Goal: Information Seeking & Learning: Learn about a topic

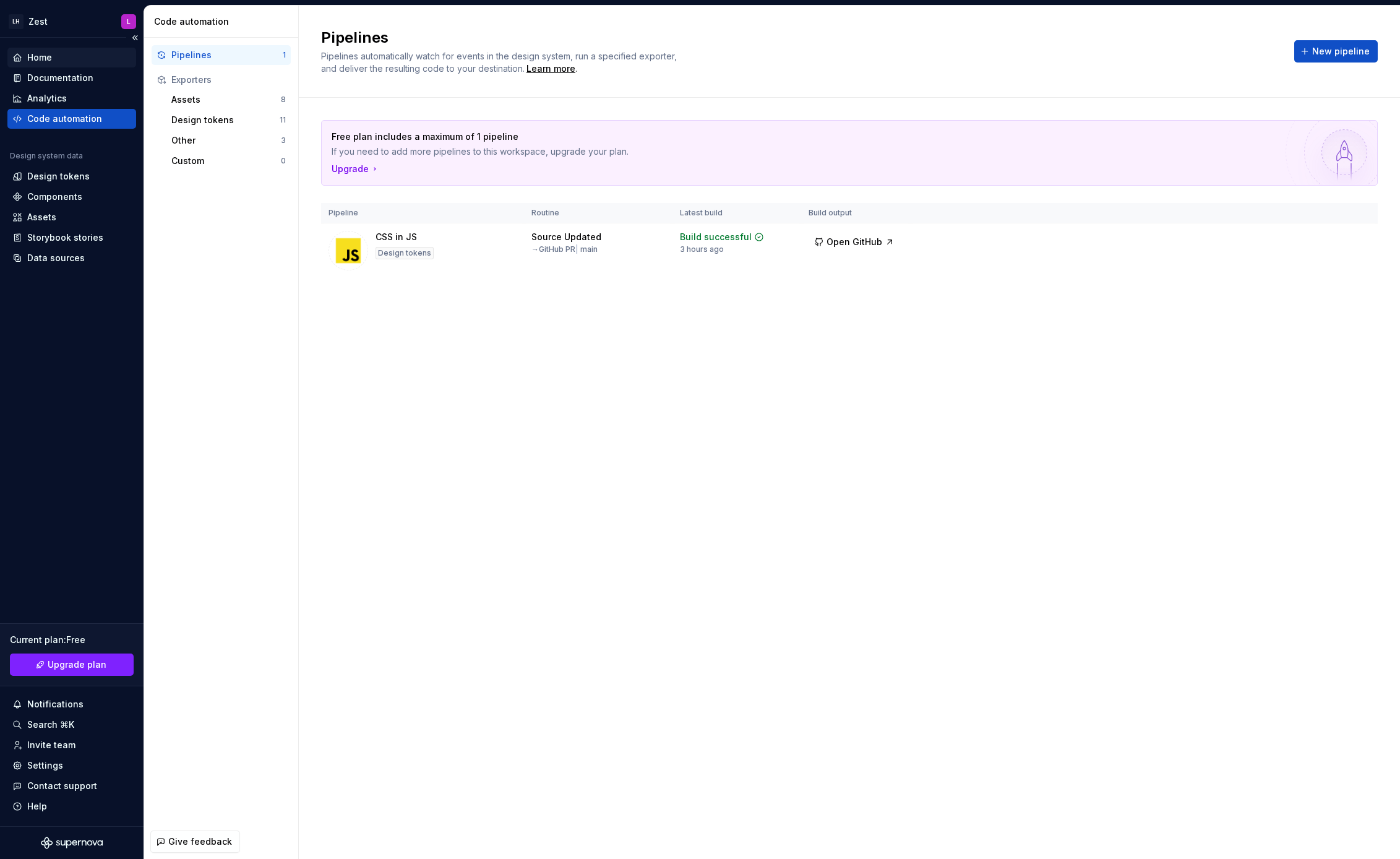
click at [79, 65] on div "Home" at bounding box center [71, 57] width 129 height 20
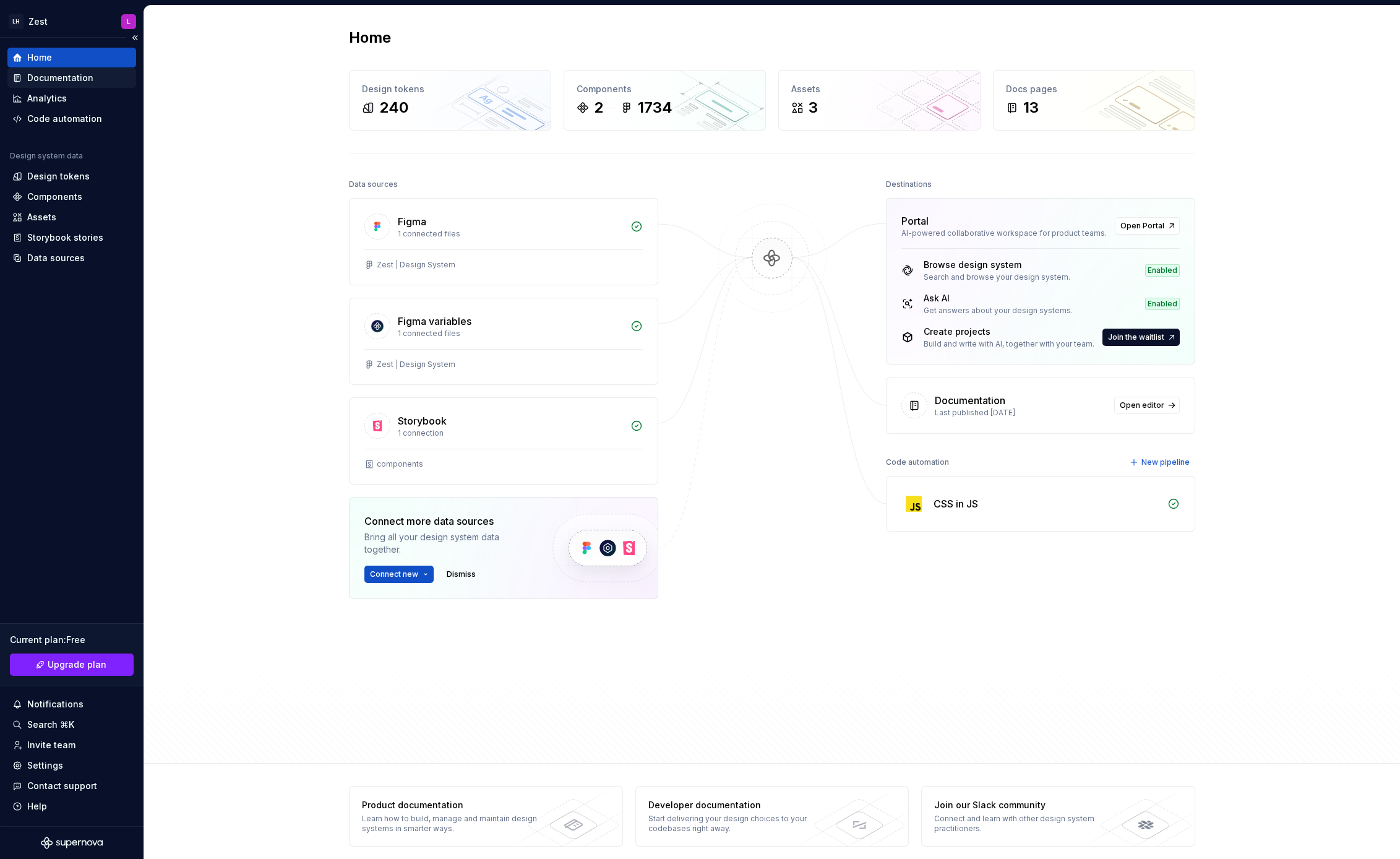
click at [84, 81] on div "Documentation" at bounding box center [60, 78] width 66 height 12
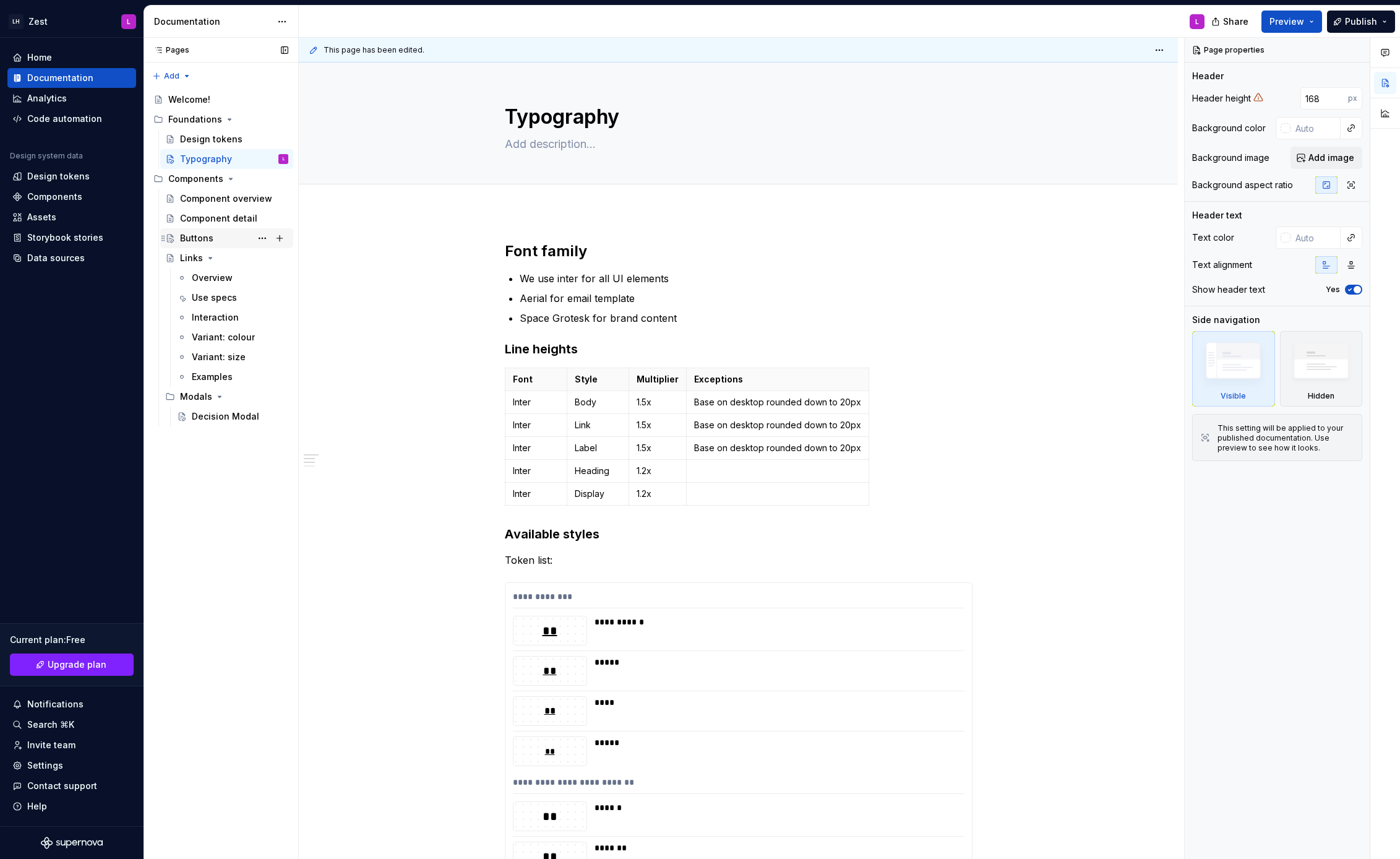
click at [235, 240] on div "Buttons L" at bounding box center [234, 238] width 108 height 17
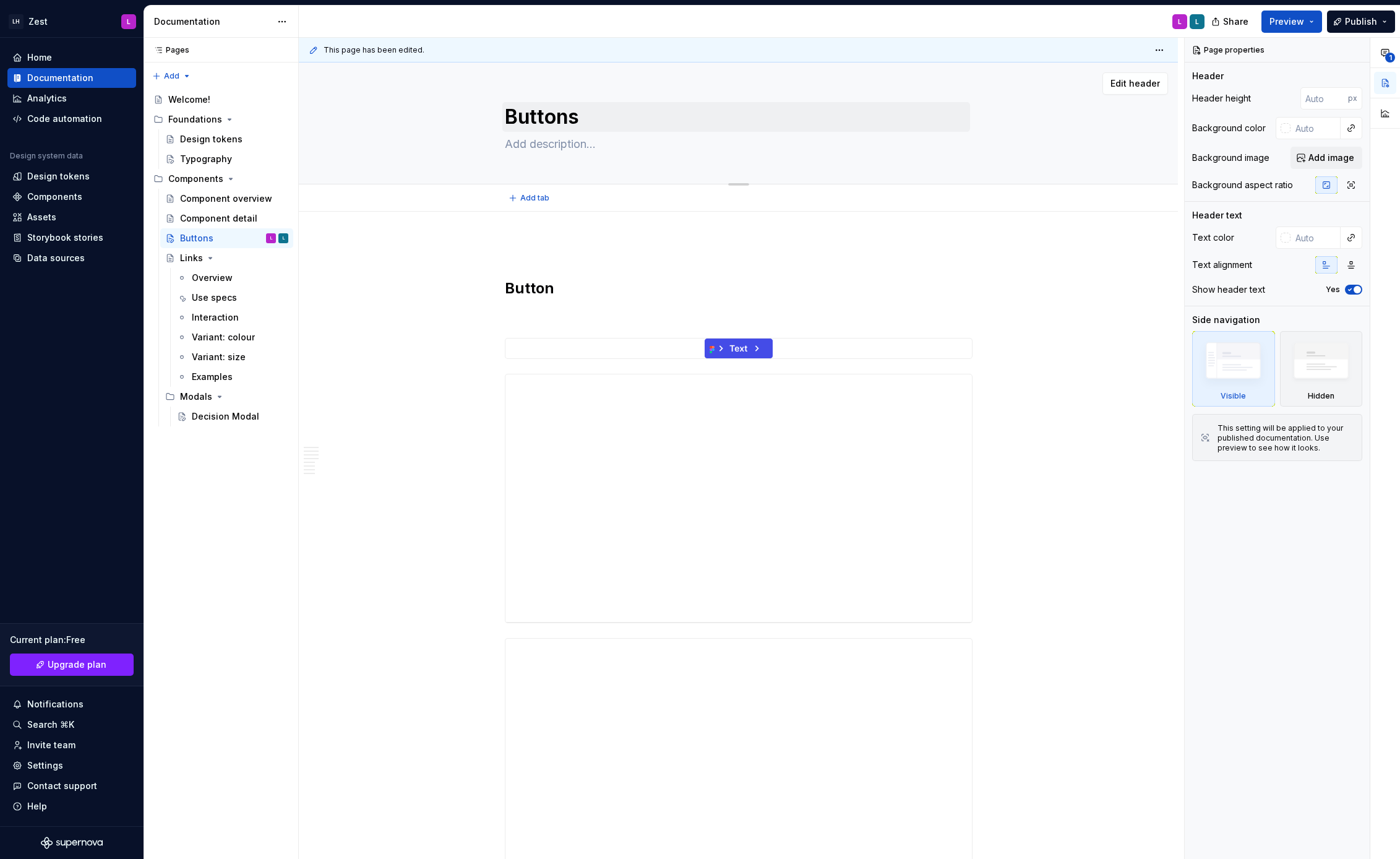
click at [550, 122] on textarea "Buttons" at bounding box center [736, 117] width 468 height 30
click at [567, 120] on textarea "Buttons" at bounding box center [736, 117] width 468 height 30
click at [594, 119] on textarea "Buttons" at bounding box center [736, 117] width 468 height 30
click at [569, 117] on textarea "Buttons" at bounding box center [736, 117] width 468 height 30
click at [587, 123] on textarea "Buttons" at bounding box center [736, 117] width 468 height 30
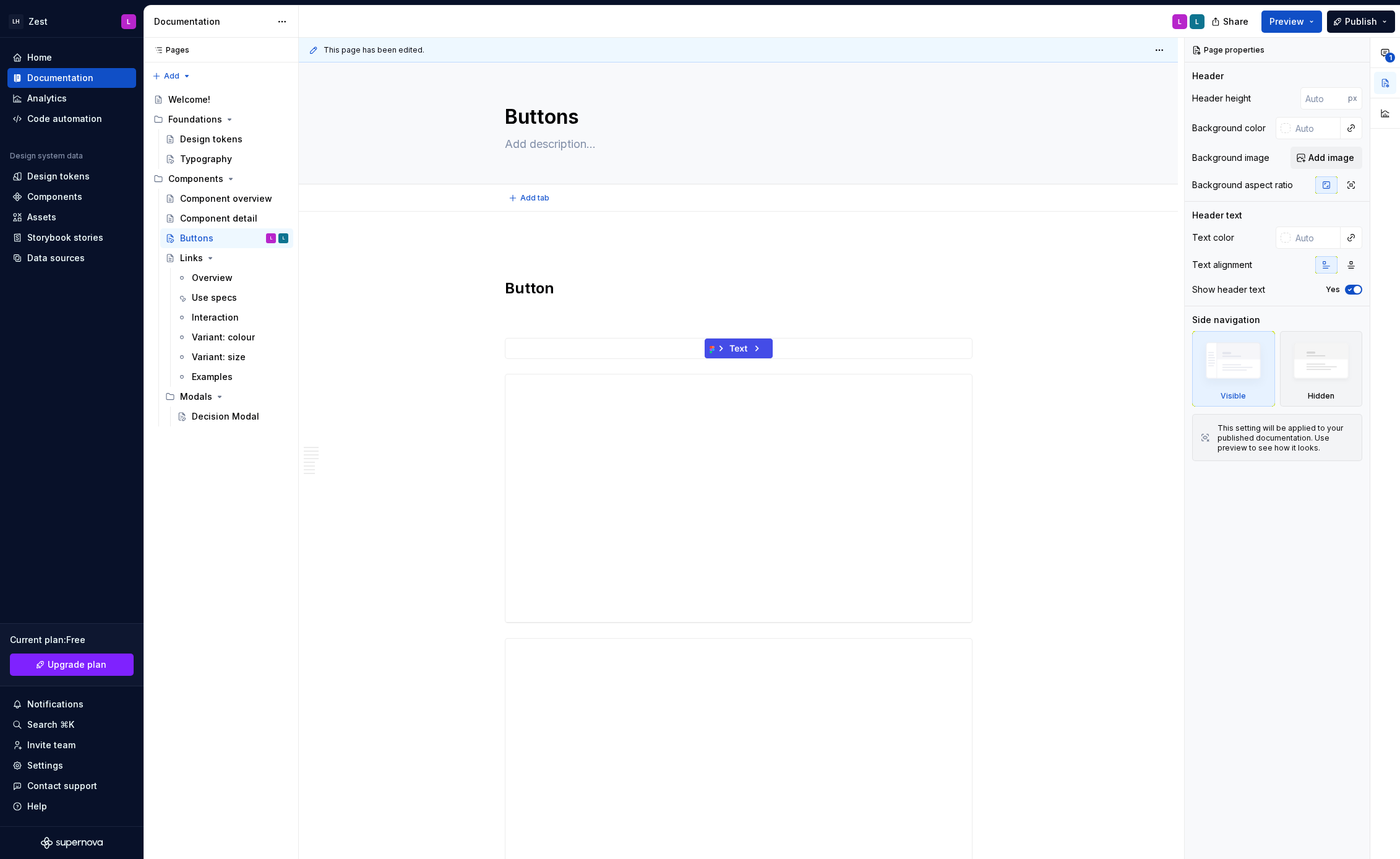
drag, startPoint x: 571, startPoint y: 115, endPoint x: 527, endPoint y: 237, distance: 129.7
click at [517, 253] on p at bounding box center [738, 248] width 468 height 15
click at [545, 114] on textarea "Buttons" at bounding box center [736, 117] width 468 height 30
click at [213, 349] on div "Variant: size" at bounding box center [240, 357] width 97 height 17
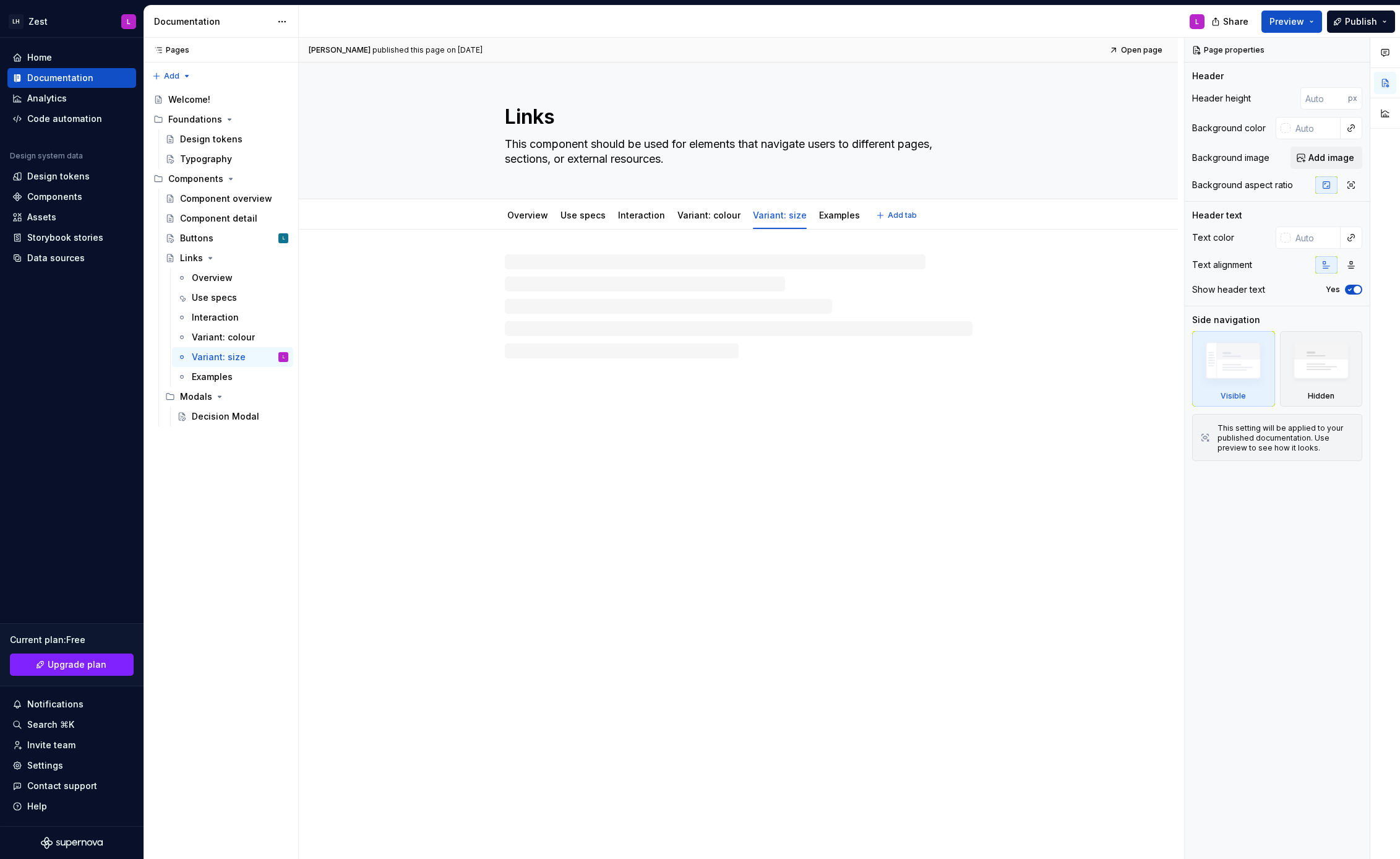
click at [534, 112] on textarea "Links" at bounding box center [736, 117] width 468 height 30
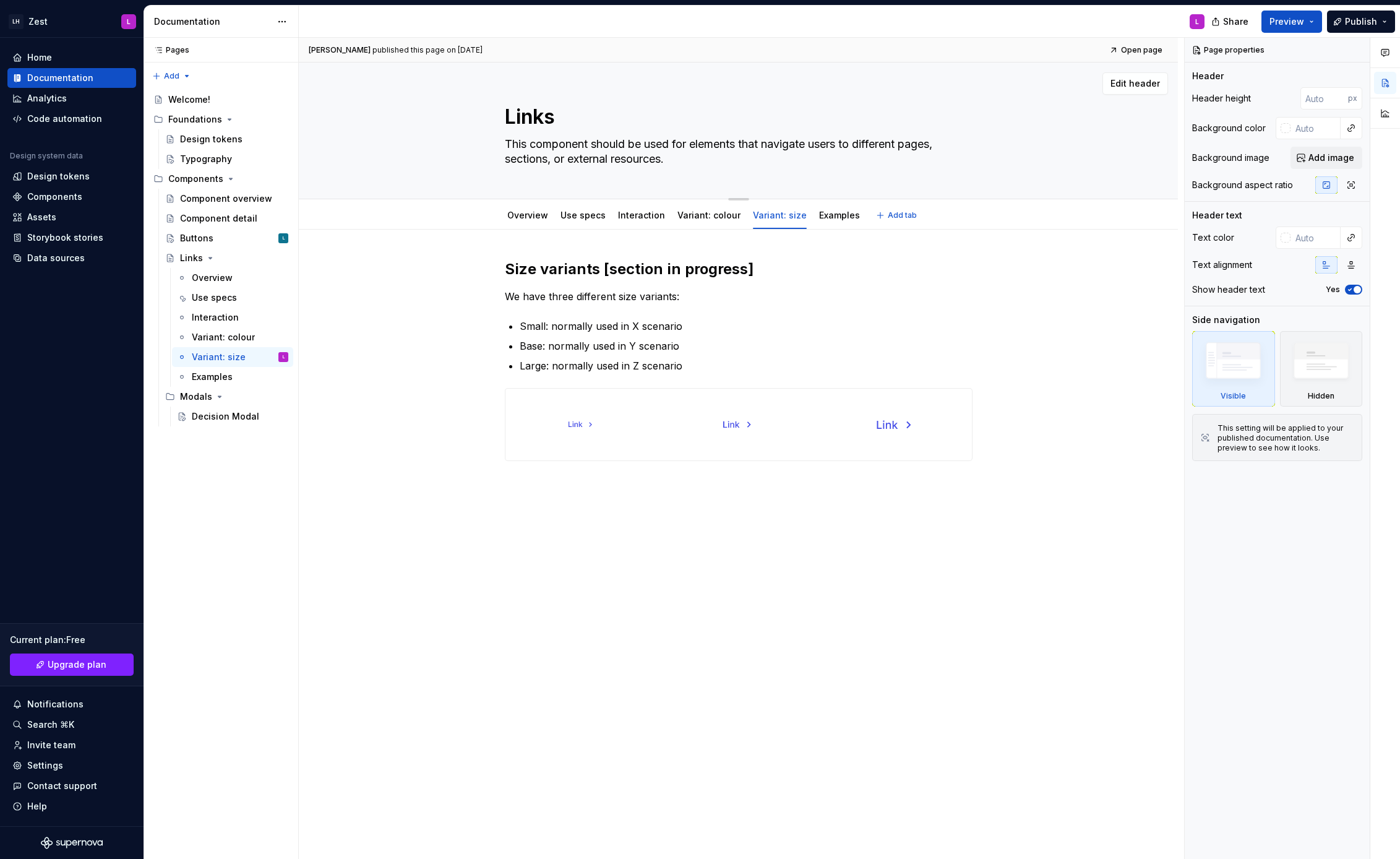
click at [553, 119] on textarea "Links" at bounding box center [736, 117] width 468 height 30
type textarea "*"
type textarea "Linksa"
type textarea "*"
type textarea "Links"
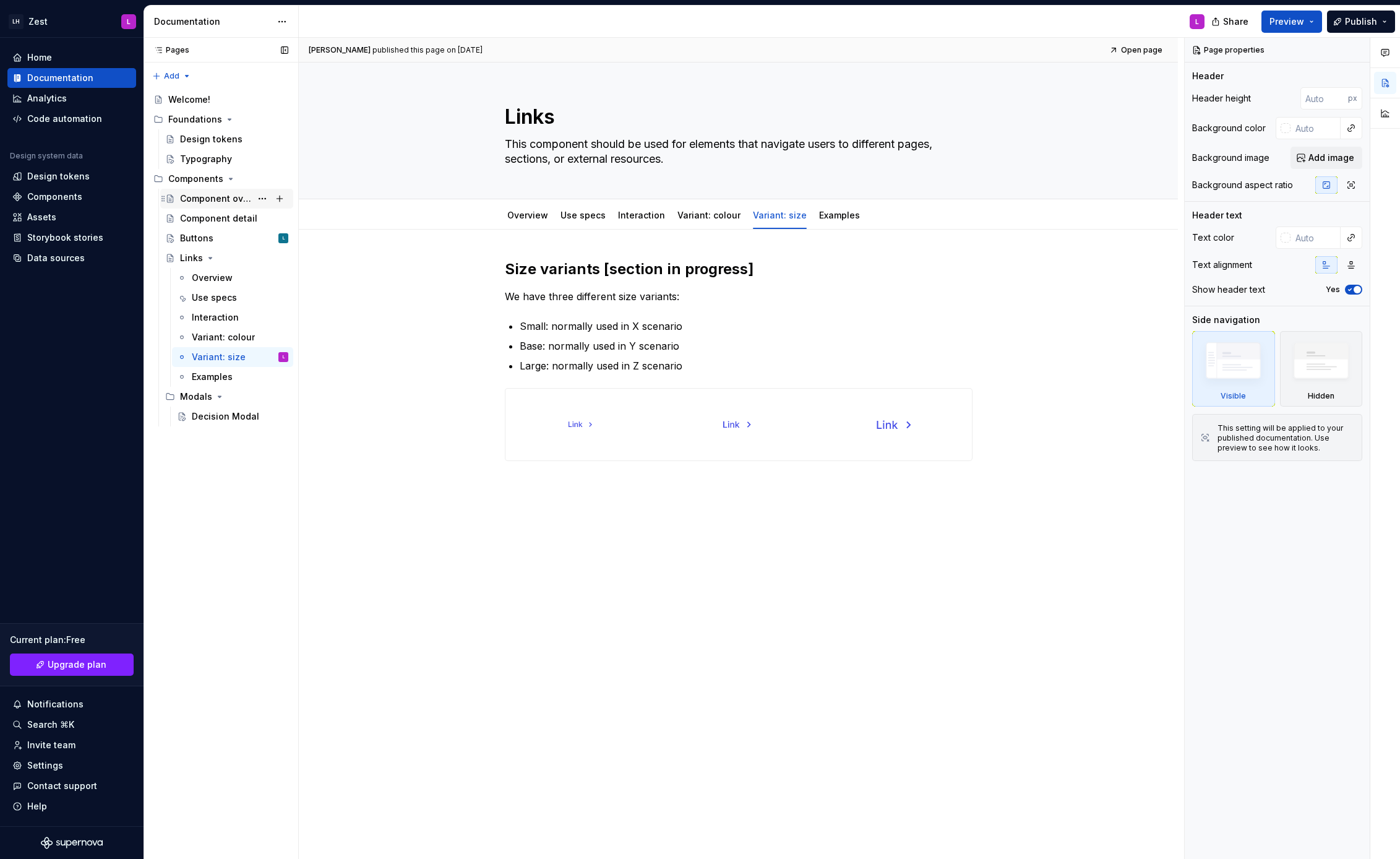
click at [224, 200] on div "Component overview" at bounding box center [216, 198] width 71 height 12
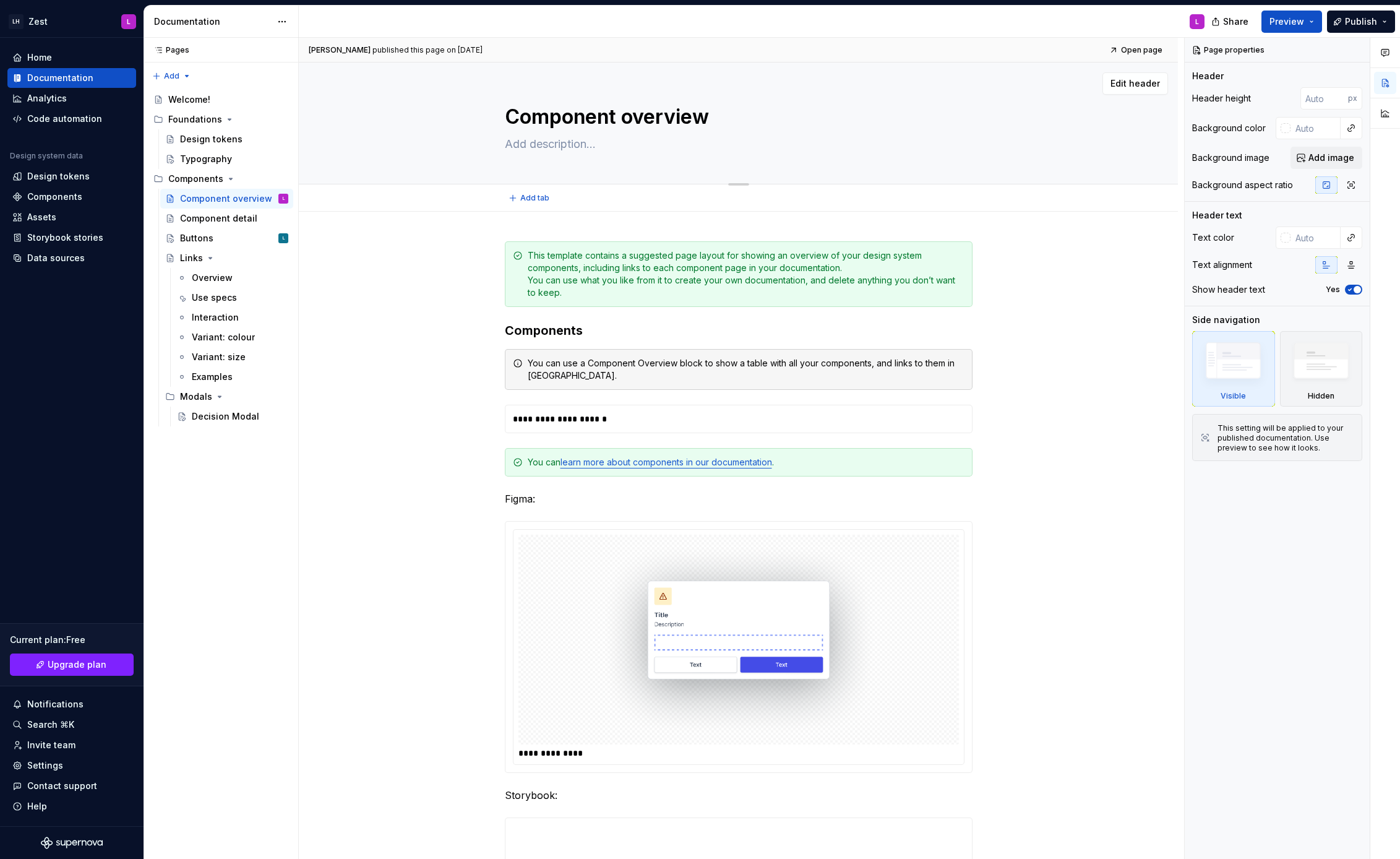
click at [591, 107] on textarea "Component overview" at bounding box center [736, 117] width 468 height 30
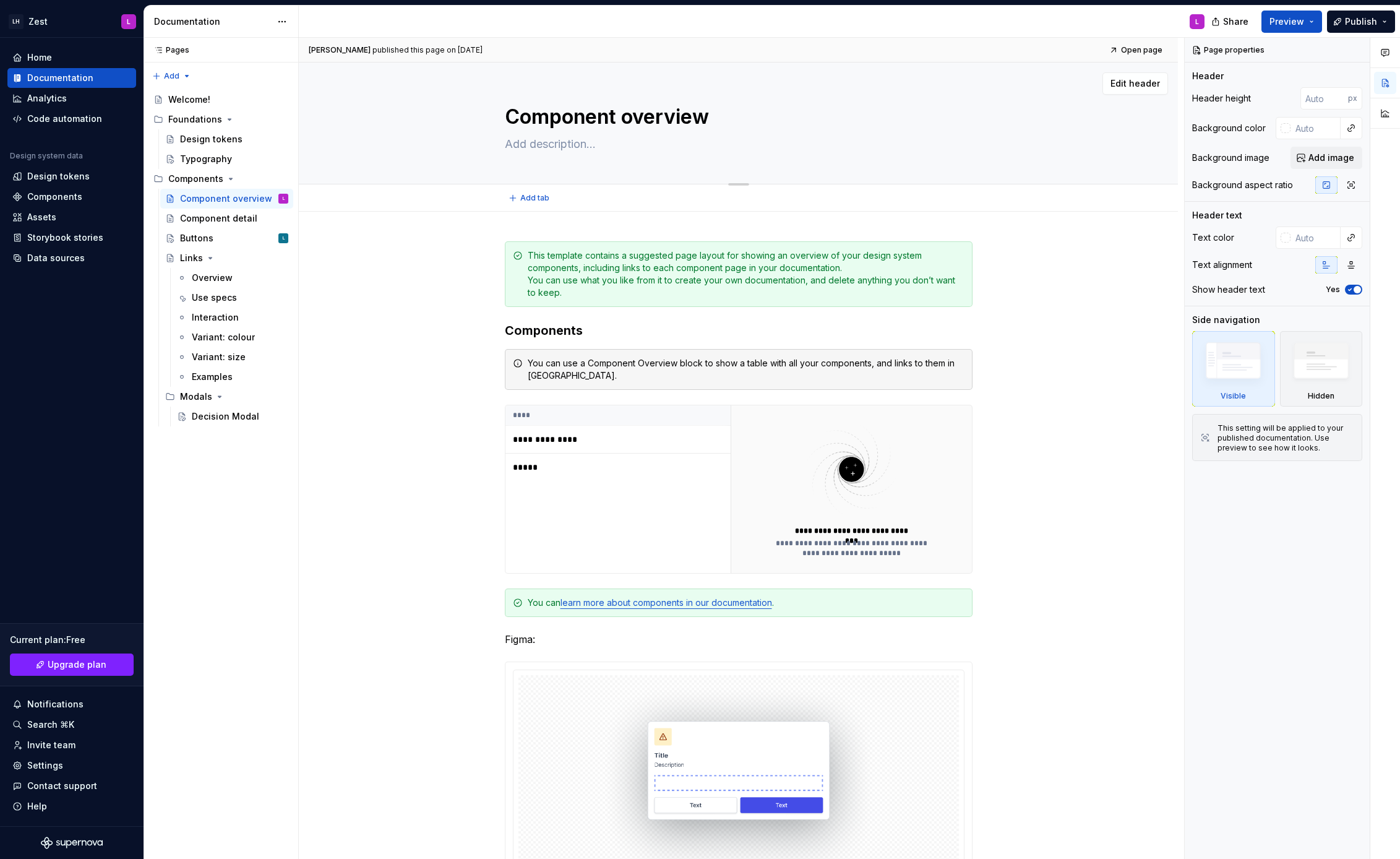
type textarea "*"
type textarea "a"
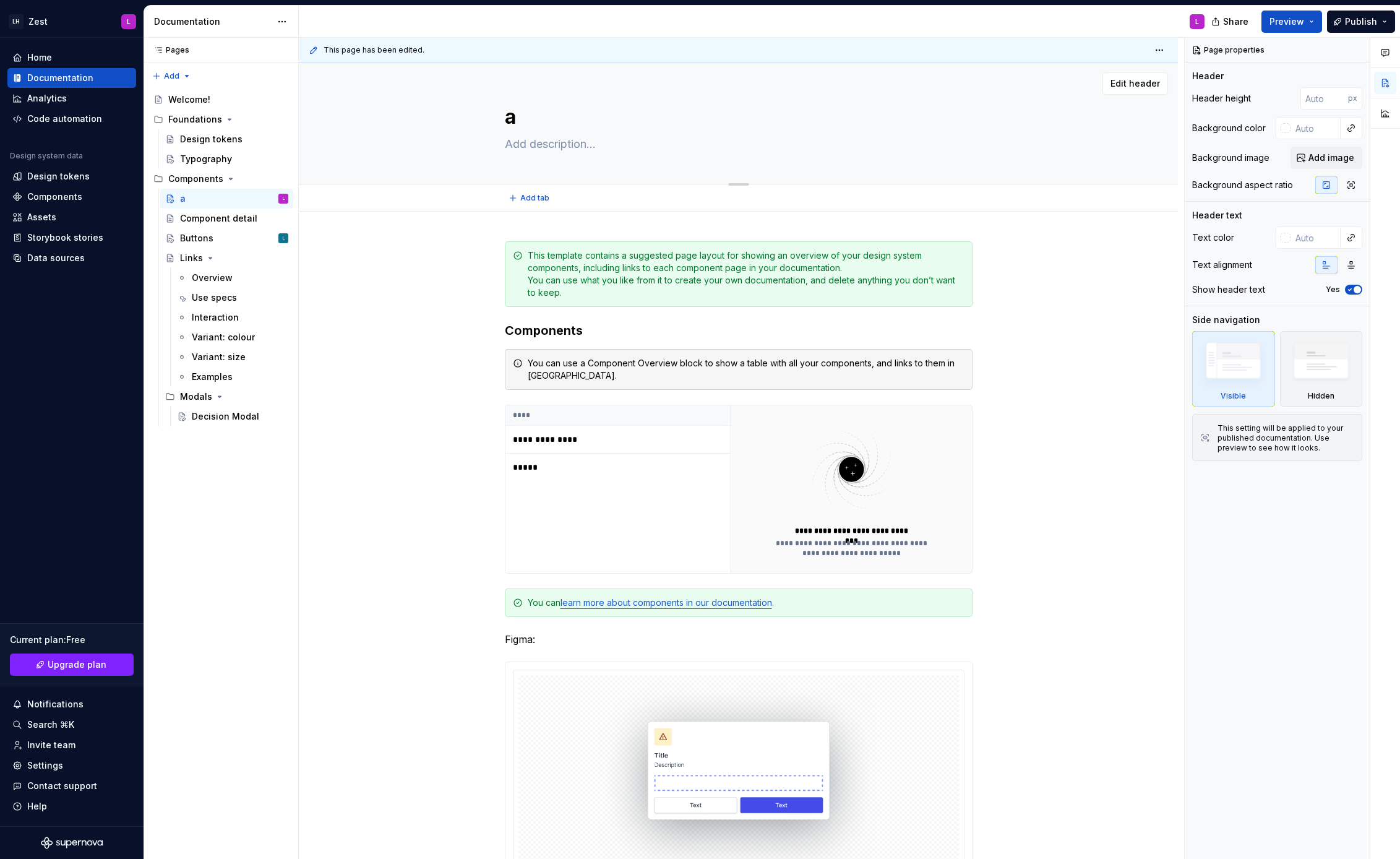
type textarea "*"
type textarea "Component overview"
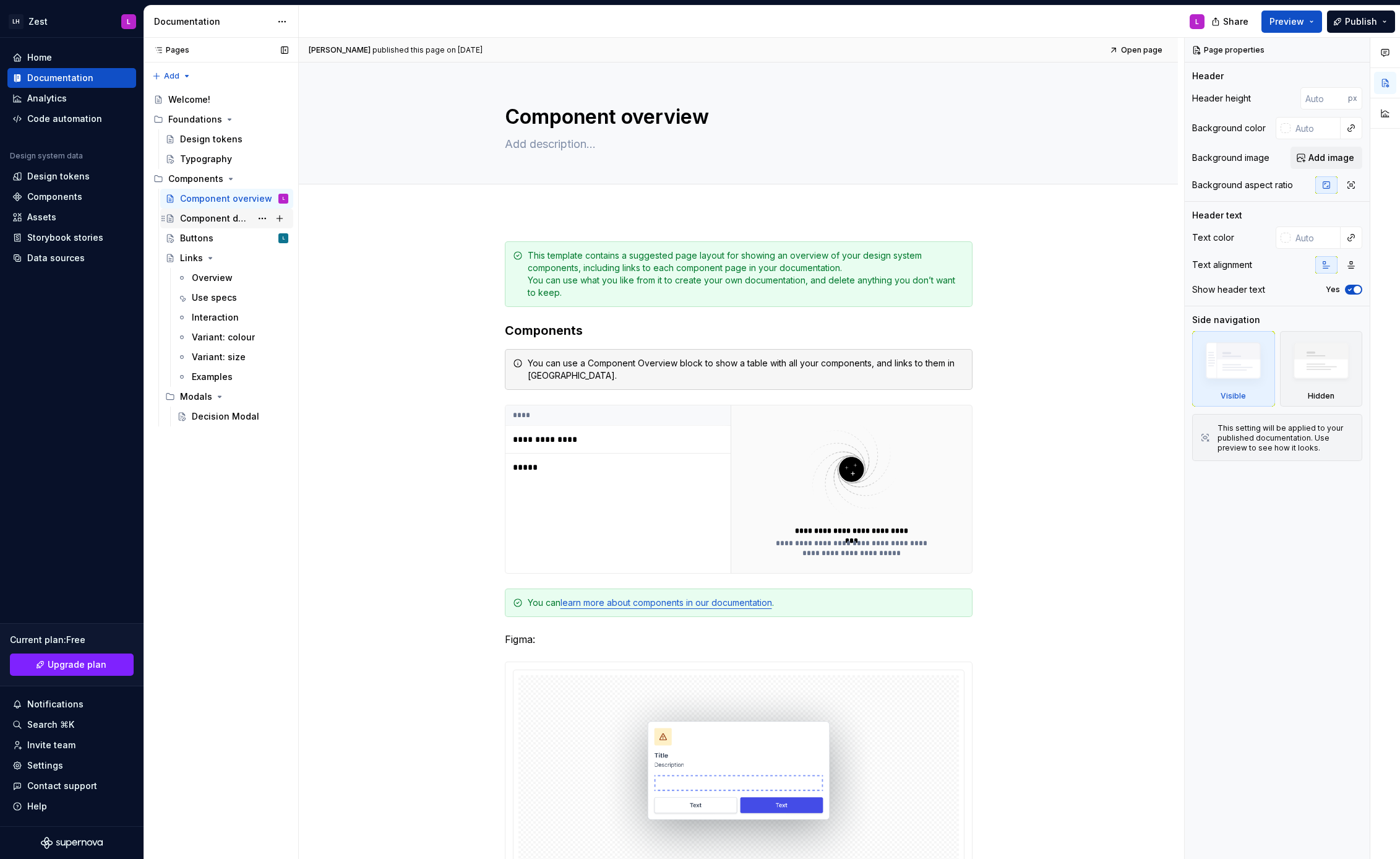
click at [224, 213] on div "Component detail" at bounding box center [216, 218] width 71 height 12
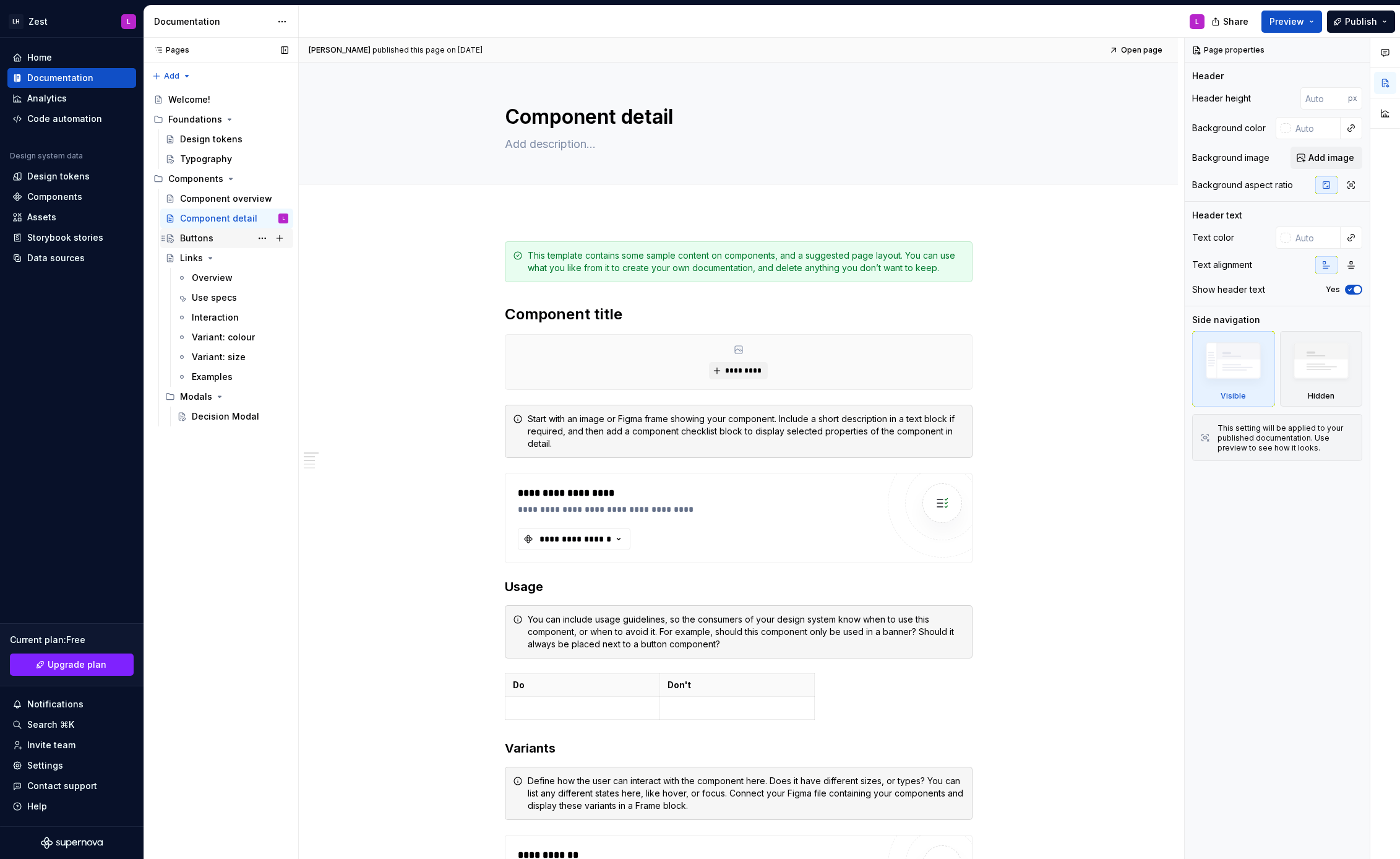
click at [212, 240] on div "Buttons L" at bounding box center [234, 238] width 108 height 17
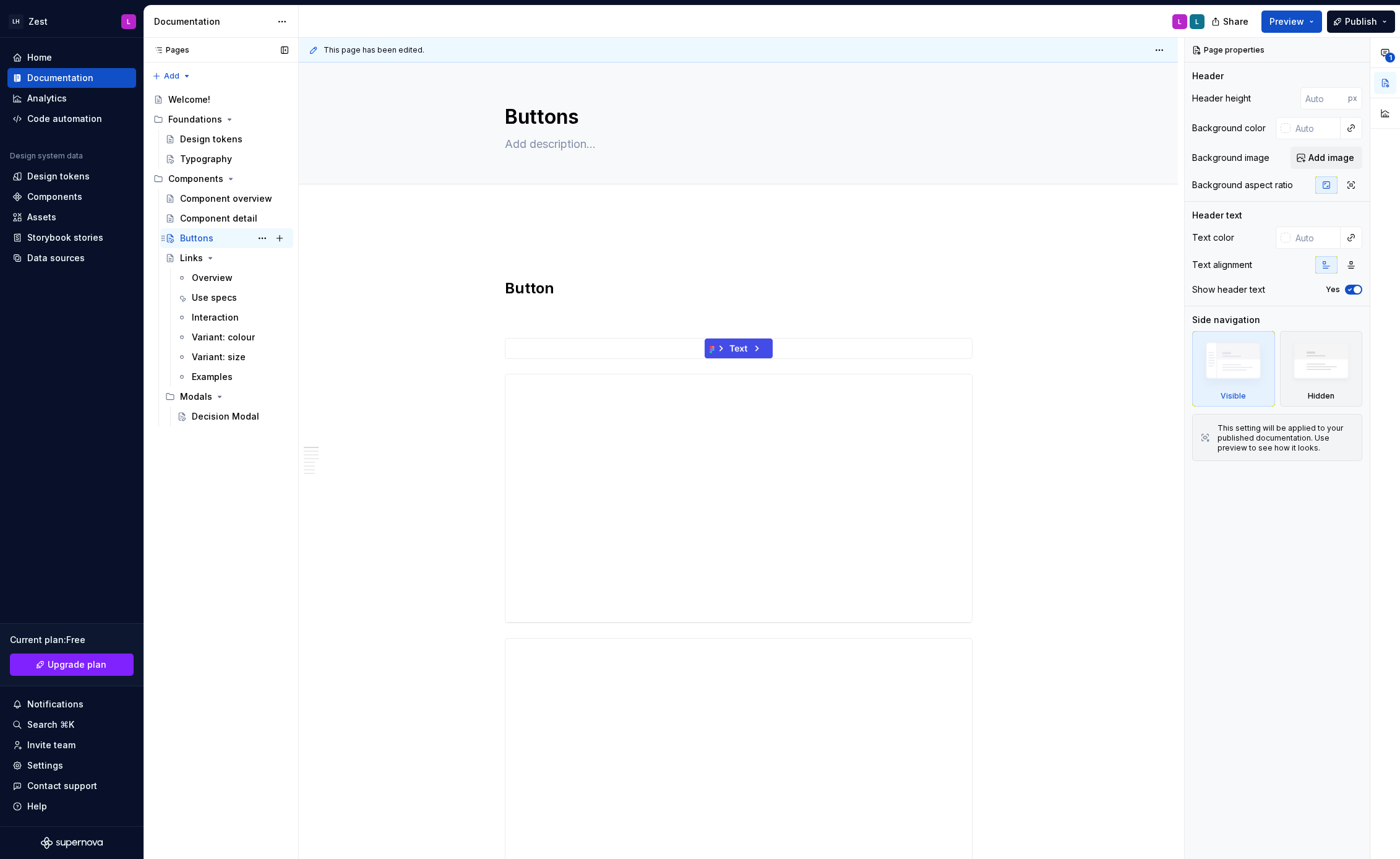
click at [170, 240] on icon "Page tree" at bounding box center [171, 238] width 10 height 10
click at [545, 111] on textarea "Buttons" at bounding box center [736, 117] width 468 height 30
click at [542, 118] on textarea "Buttons" at bounding box center [736, 117] width 468 height 30
click at [207, 154] on div "Typography" at bounding box center [206, 158] width 52 height 12
type textarea "*"
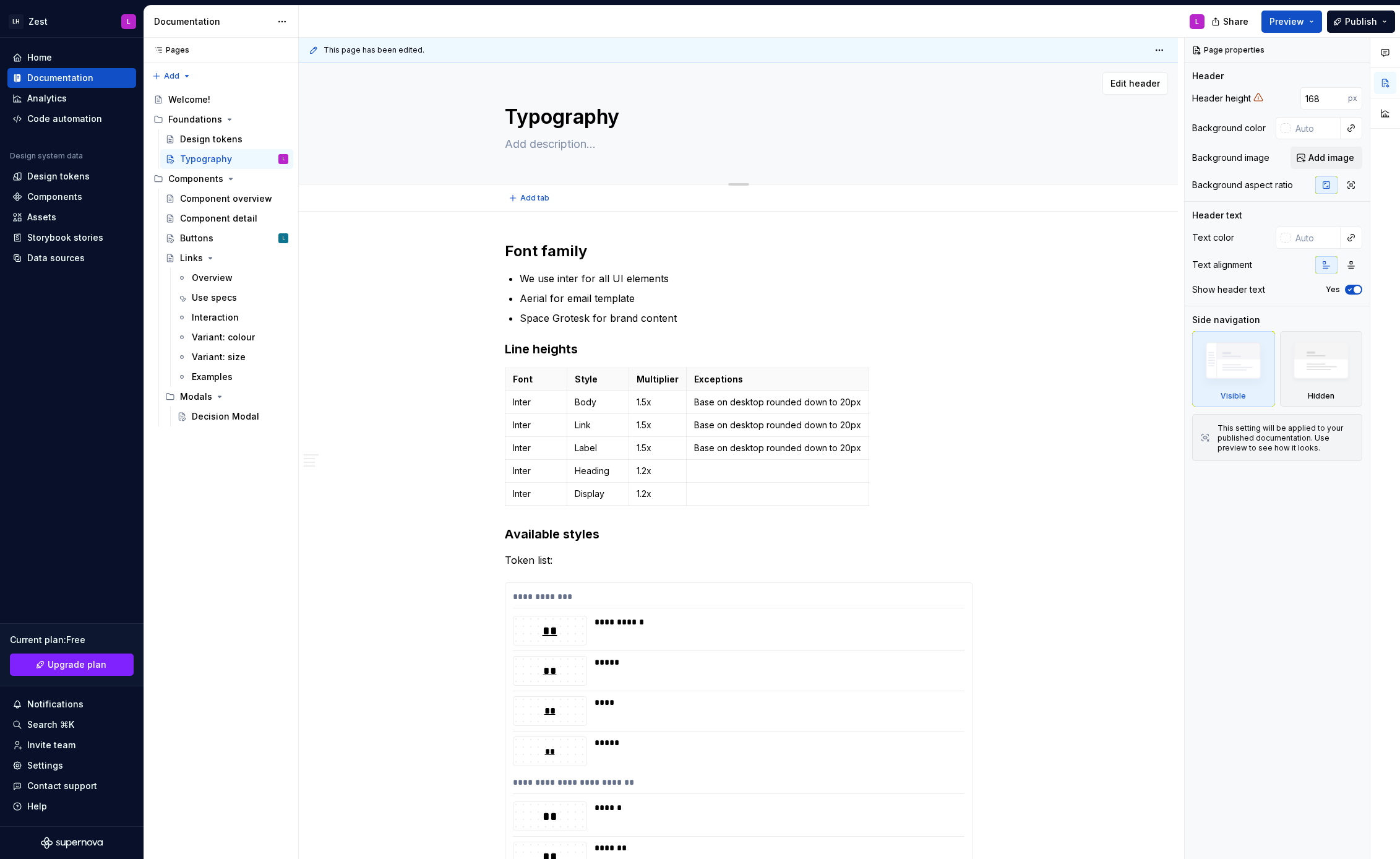
click at [541, 118] on textarea "Typography" at bounding box center [736, 117] width 468 height 30
click at [583, 118] on textarea "Typography" at bounding box center [736, 117] width 468 height 30
type textarea "Typograsphy"
type textarea "*"
type textarea "Typograszphy"
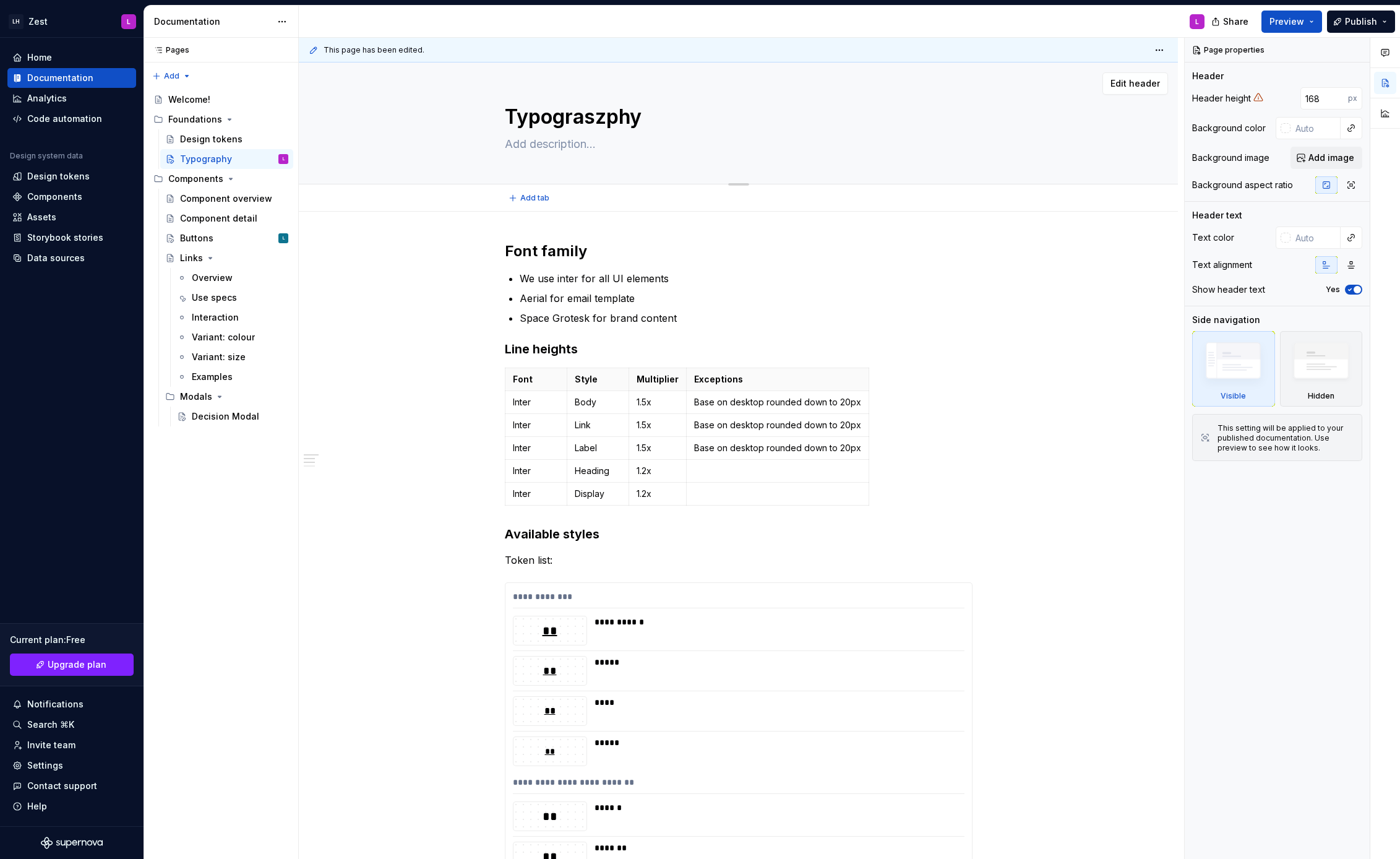
type textarea "*"
type textarea "Typograszaphy"
type textarea "*"
type textarea "Typograszphy"
type textarea "*"
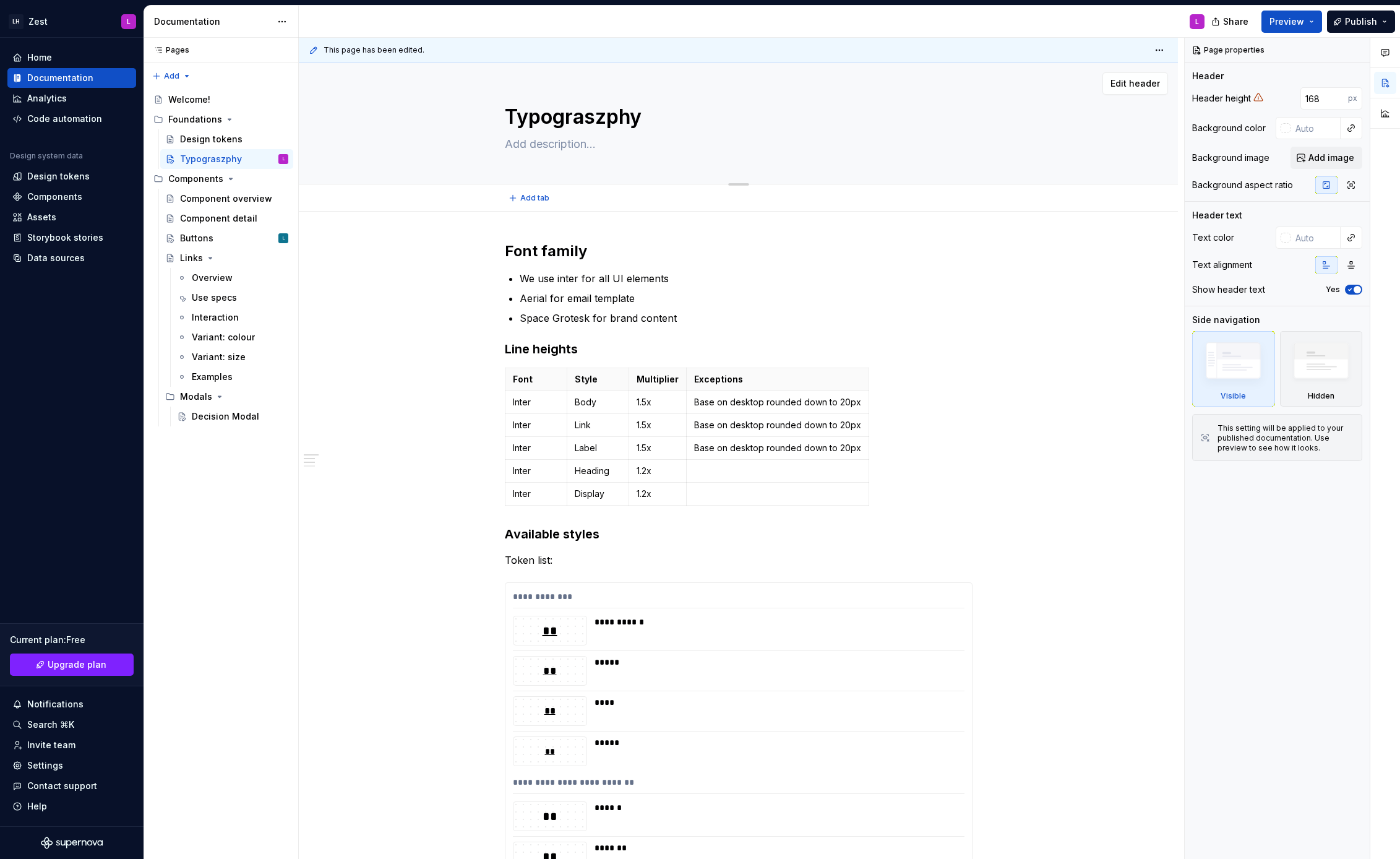
type textarea "Typograsphy"
type textarea "*"
type textarea "Typography"
type textarea "*"
